Goal: Task Accomplishment & Management: Use online tool/utility

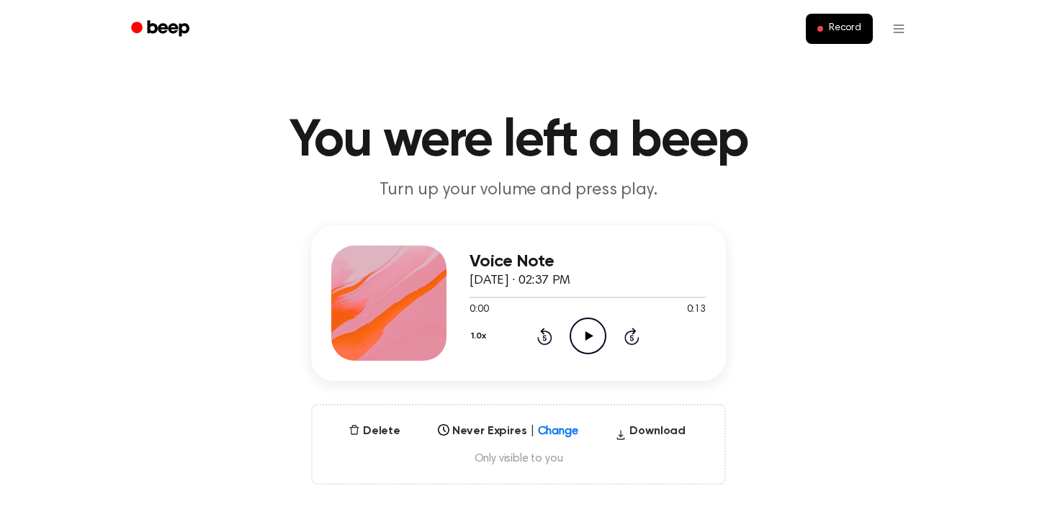
click at [577, 345] on icon "Play Audio" at bounding box center [588, 336] width 37 height 37
click at [577, 345] on icon "Pause Audio" at bounding box center [588, 336] width 37 height 37
click at [835, 32] on span "Record" at bounding box center [845, 28] width 32 height 13
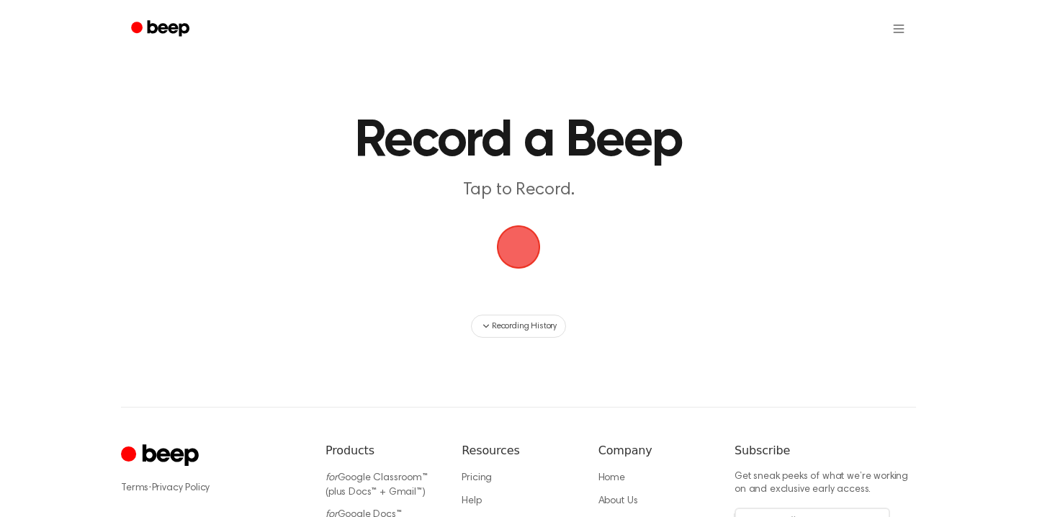
click at [543, 254] on span "button" at bounding box center [518, 247] width 49 height 49
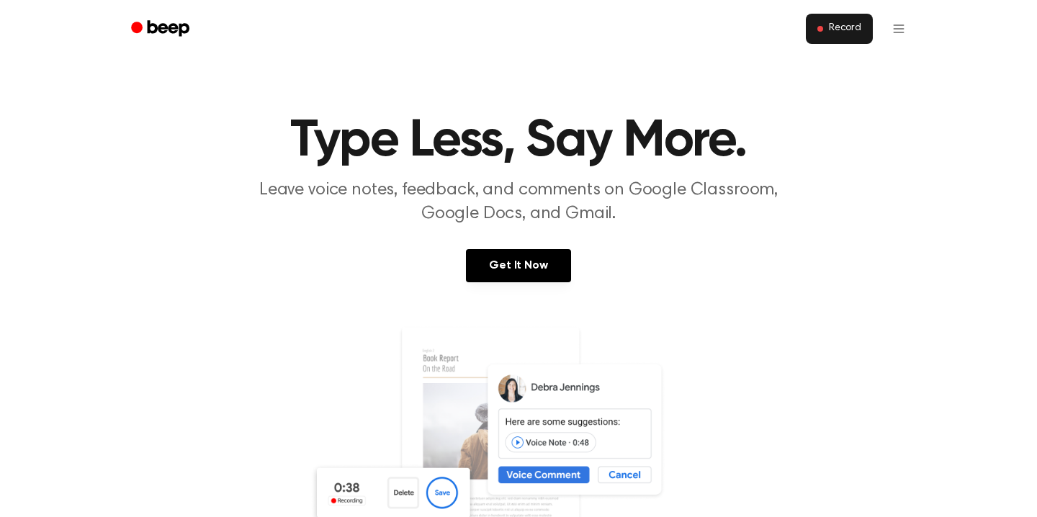
click at [840, 24] on span "Record" at bounding box center [845, 28] width 32 height 13
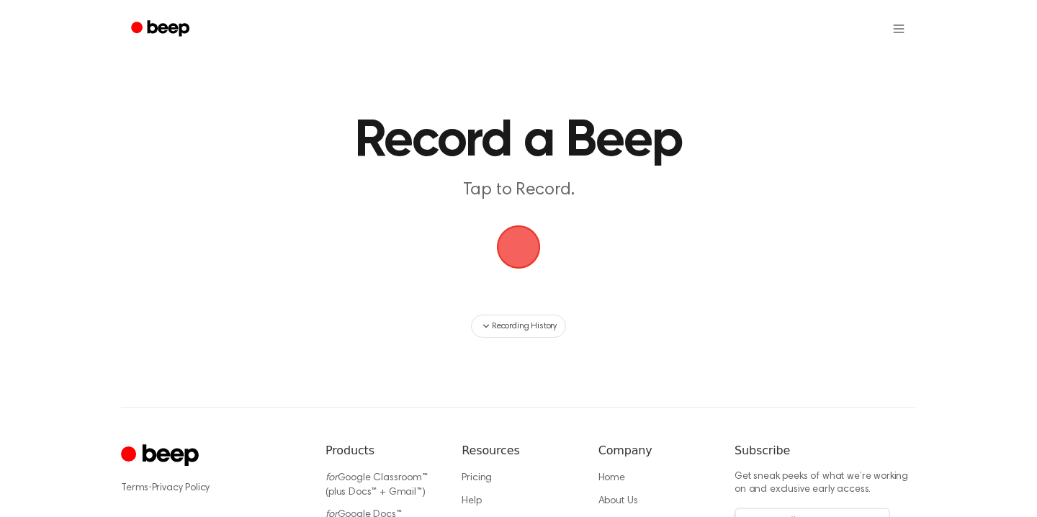
click at [519, 225] on span "button" at bounding box center [518, 246] width 53 height 53
click at [520, 259] on span "button" at bounding box center [518, 247] width 76 height 76
